Goal: Entertainment & Leisure: Consume media (video, audio)

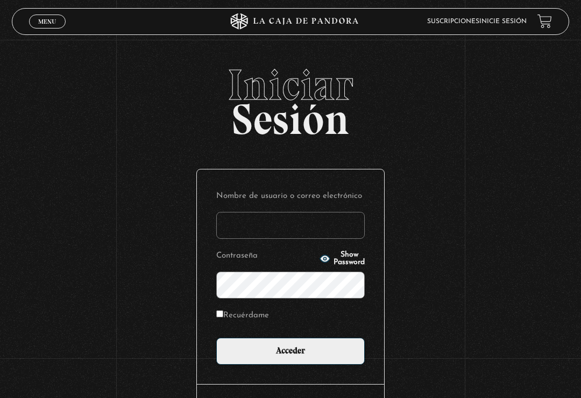
type input "nicole.barquero abarca"
click at [291, 354] on input "Acceder" at bounding box center [290, 351] width 149 height 27
click at [311, 359] on input "Acceder" at bounding box center [290, 351] width 149 height 27
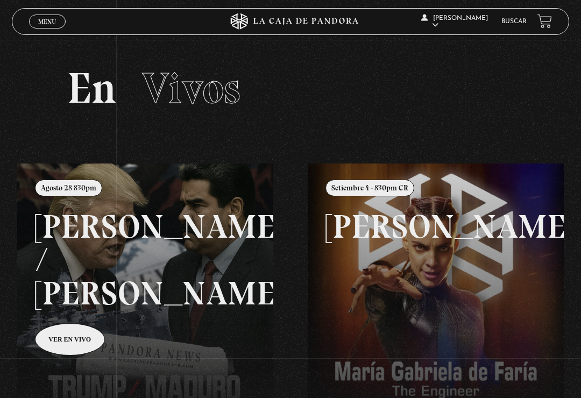
click at [55, 20] on span "Menu" at bounding box center [47, 21] width 18 height 6
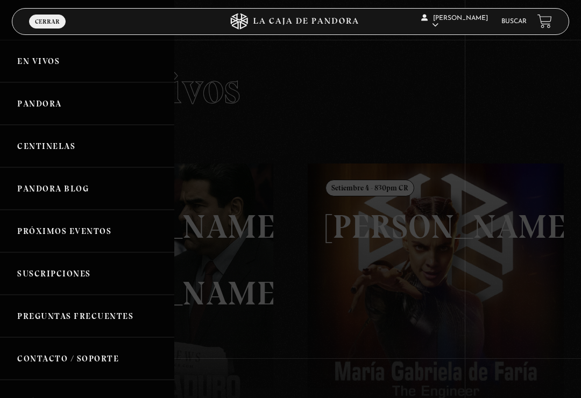
click at [97, 108] on link "Pandora" at bounding box center [87, 103] width 174 height 43
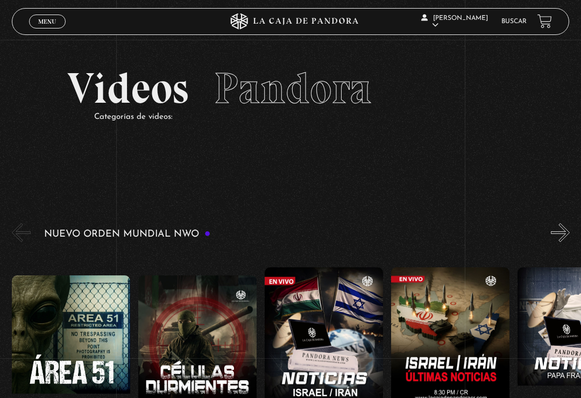
click at [52, 23] on span "Menu" at bounding box center [47, 21] width 18 height 6
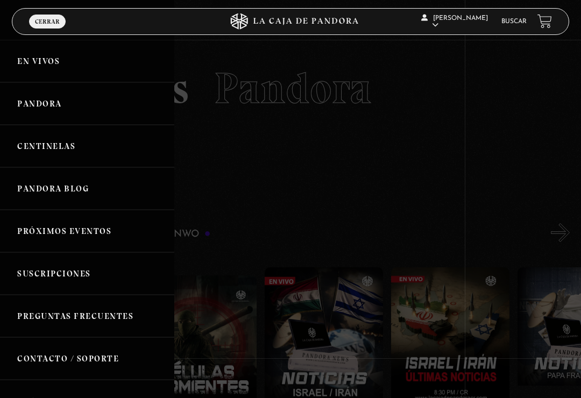
click at [87, 150] on link "Centinelas" at bounding box center [87, 146] width 174 height 43
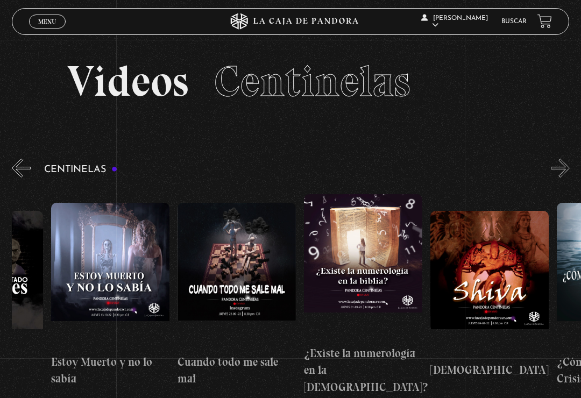
scroll to position [0, 6796]
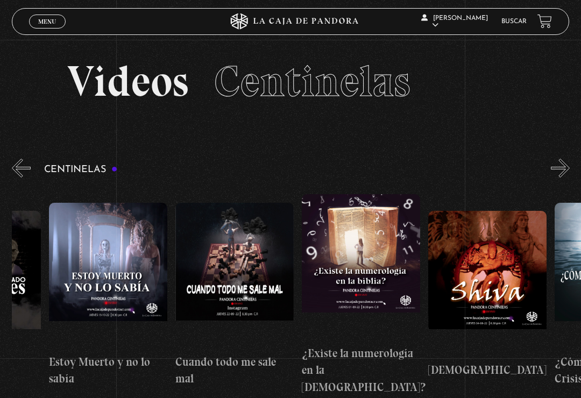
click at [244, 257] on figure at bounding box center [234, 275] width 118 height 145
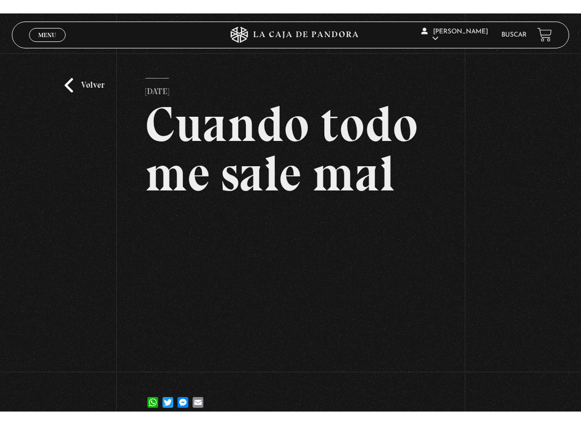
scroll to position [11, 0]
